Goal: Check status: Check status

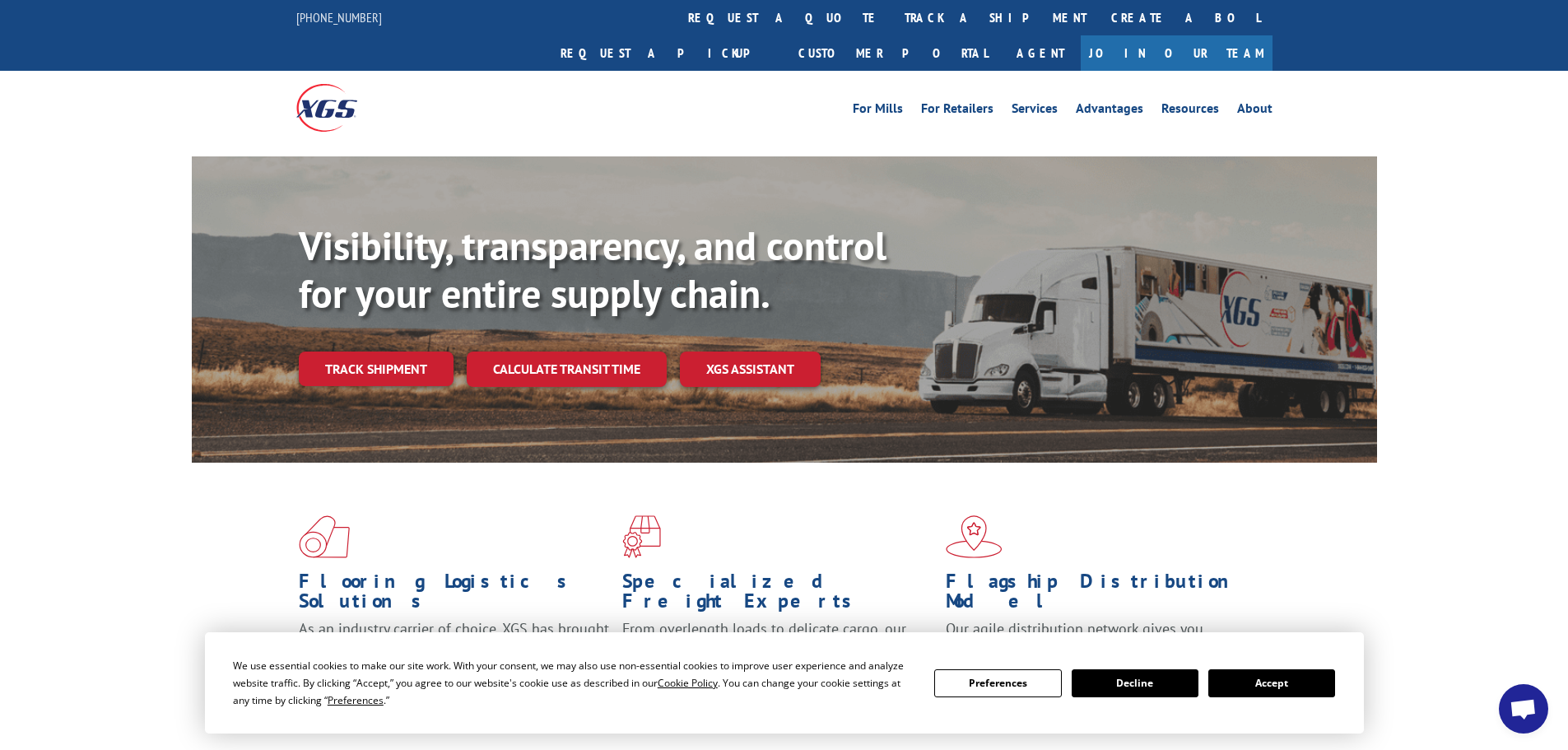
click at [1264, 676] on button "Accept" at bounding box center [1272, 682] width 127 height 28
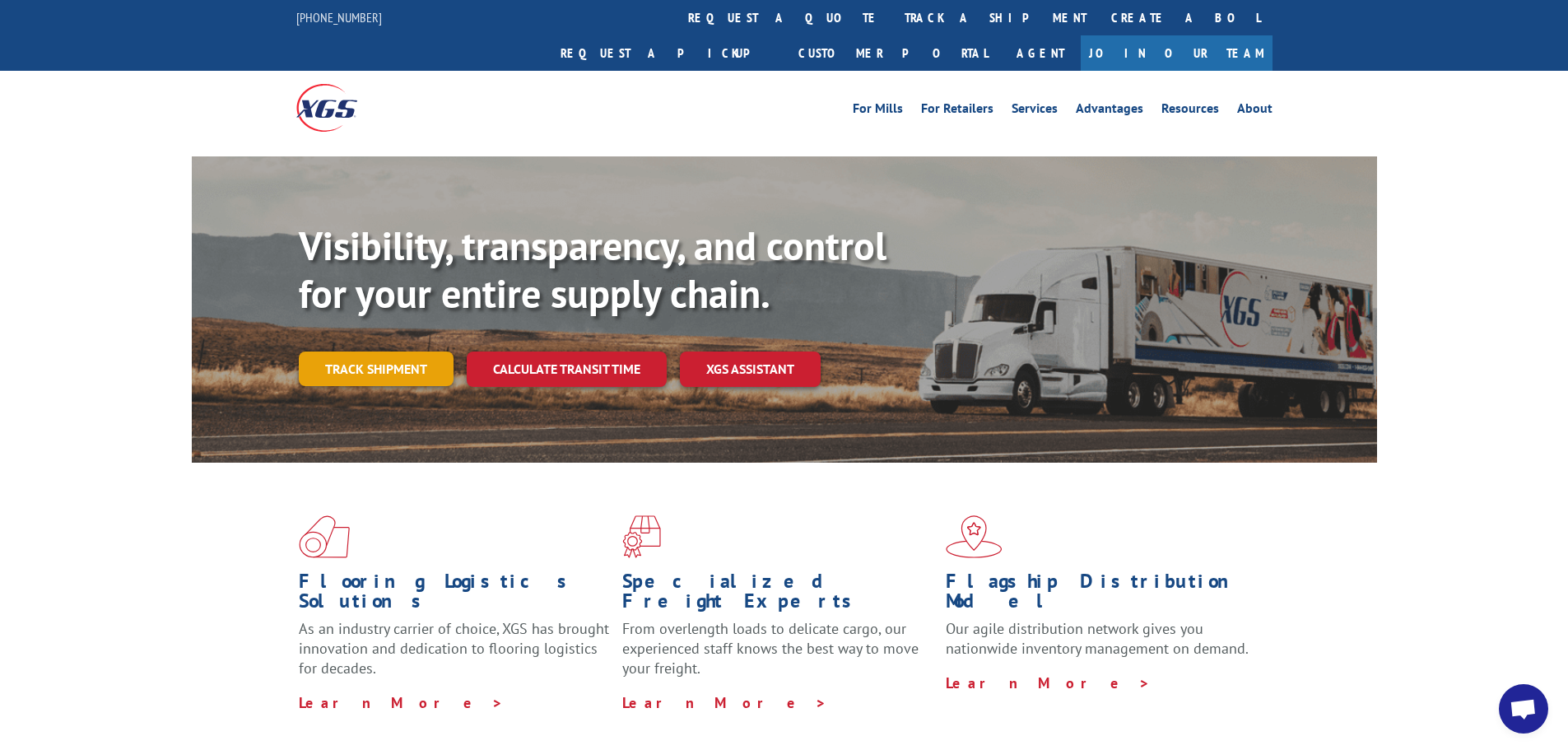
click at [397, 351] on link "Track shipment" at bounding box center [376, 368] width 155 height 35
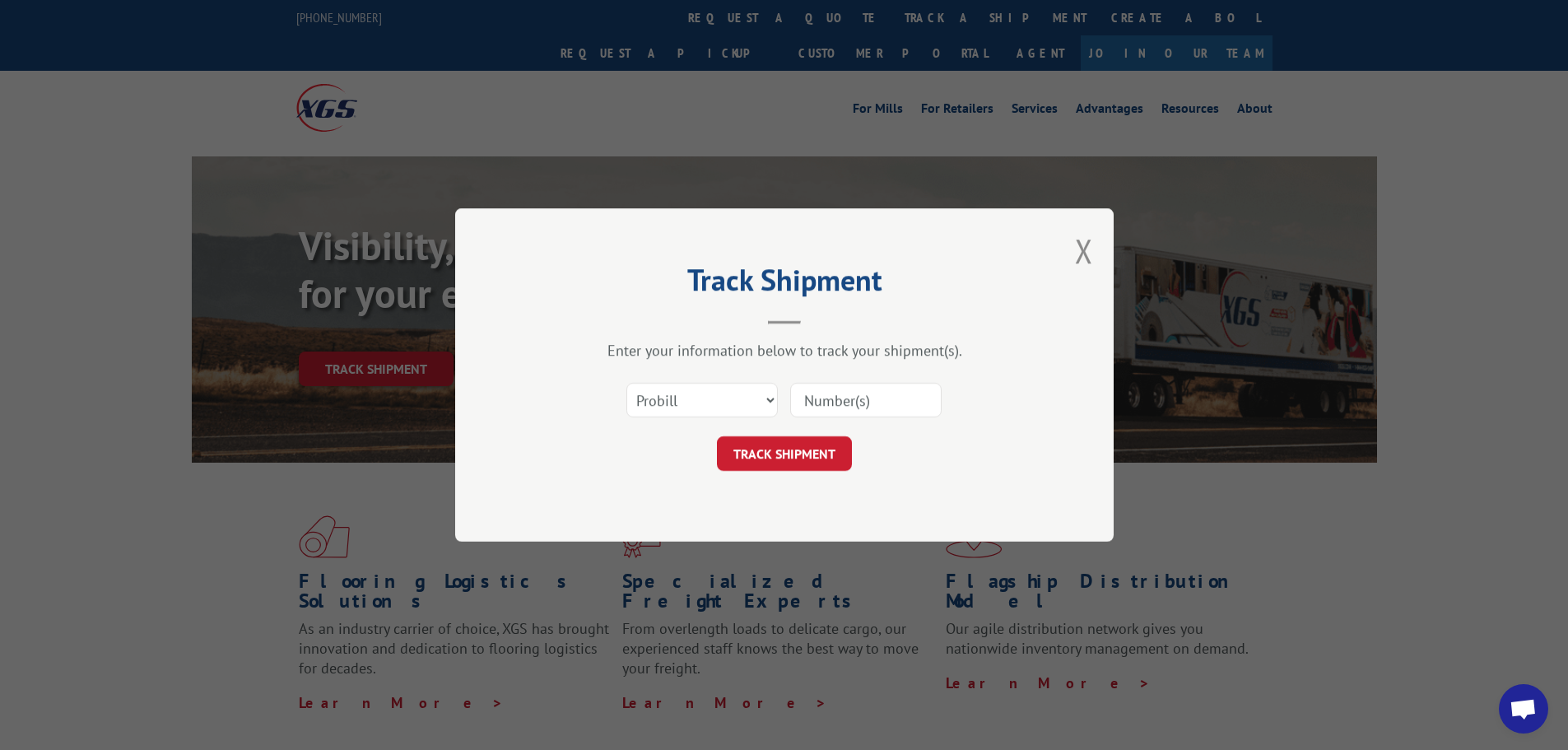
click at [838, 401] on input at bounding box center [865, 400] width 152 height 35
paste input "17635953"
type input "17635953"
click at [785, 450] on button "TRACK SHIPMENT" at bounding box center [784, 453] width 135 height 35
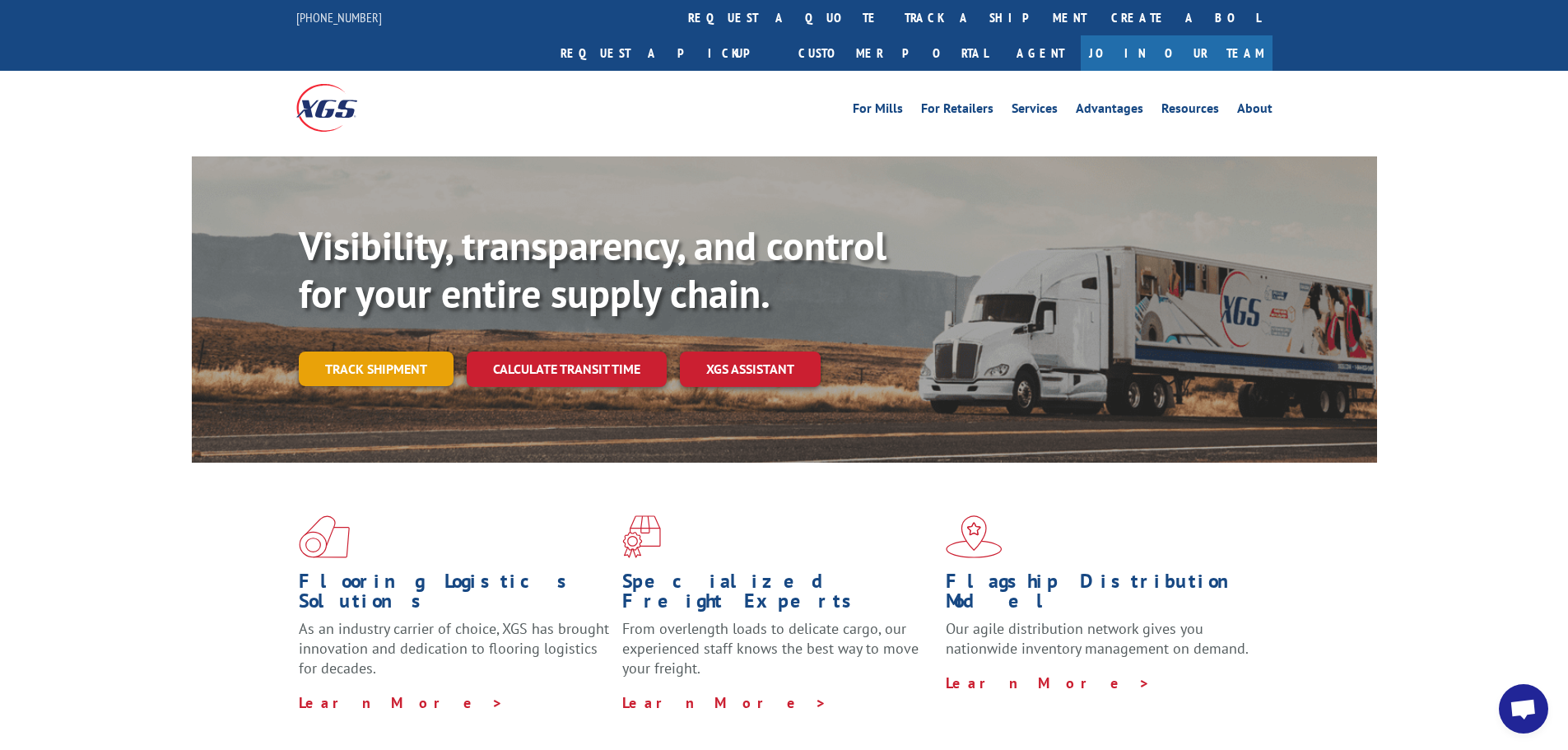
click at [375, 351] on link "Track shipment" at bounding box center [376, 368] width 155 height 35
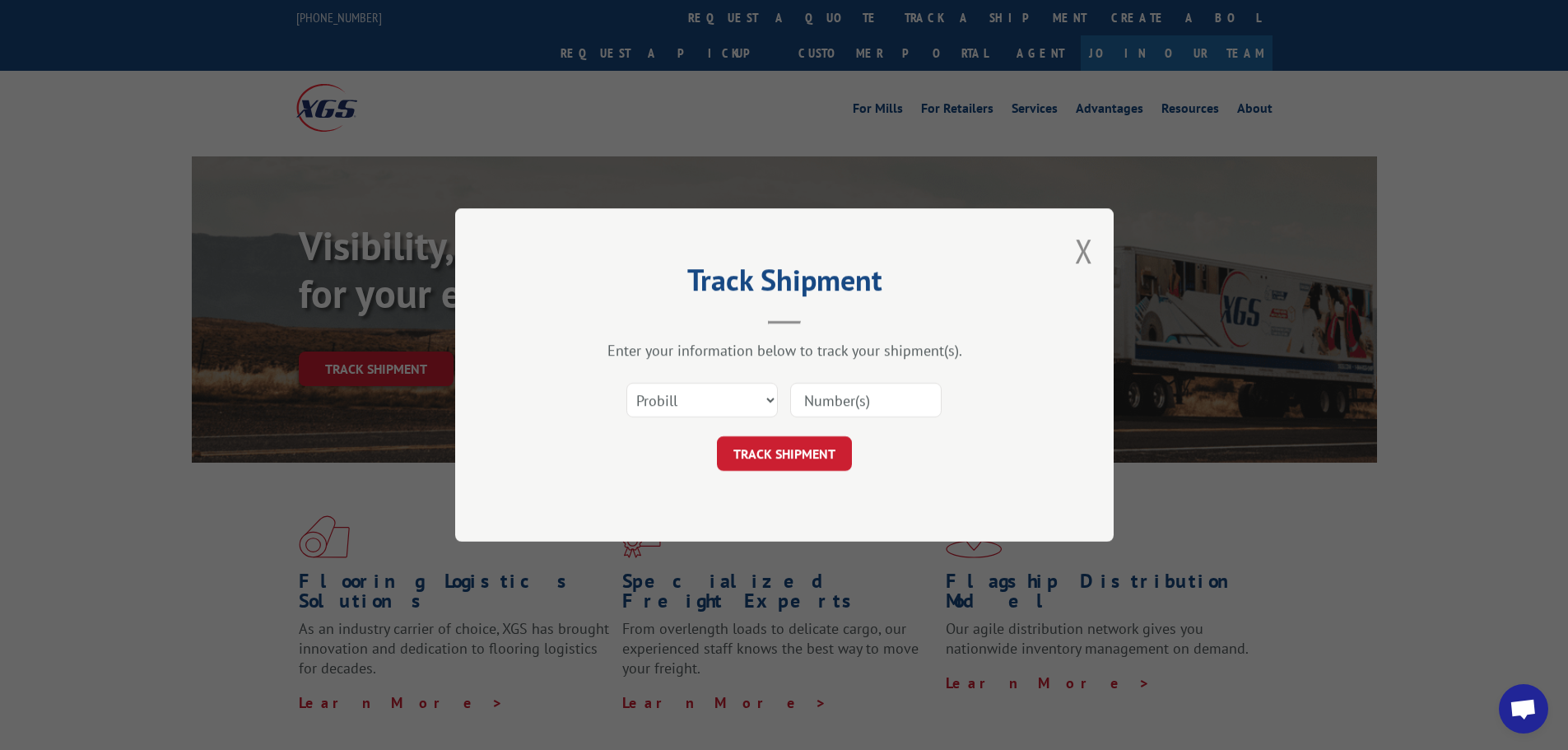
click at [833, 401] on input at bounding box center [865, 400] width 152 height 35
paste input "17638837"
type input "17638837"
click at [795, 460] on button "TRACK SHIPMENT" at bounding box center [784, 453] width 135 height 35
